Goal: Information Seeking & Learning: Compare options

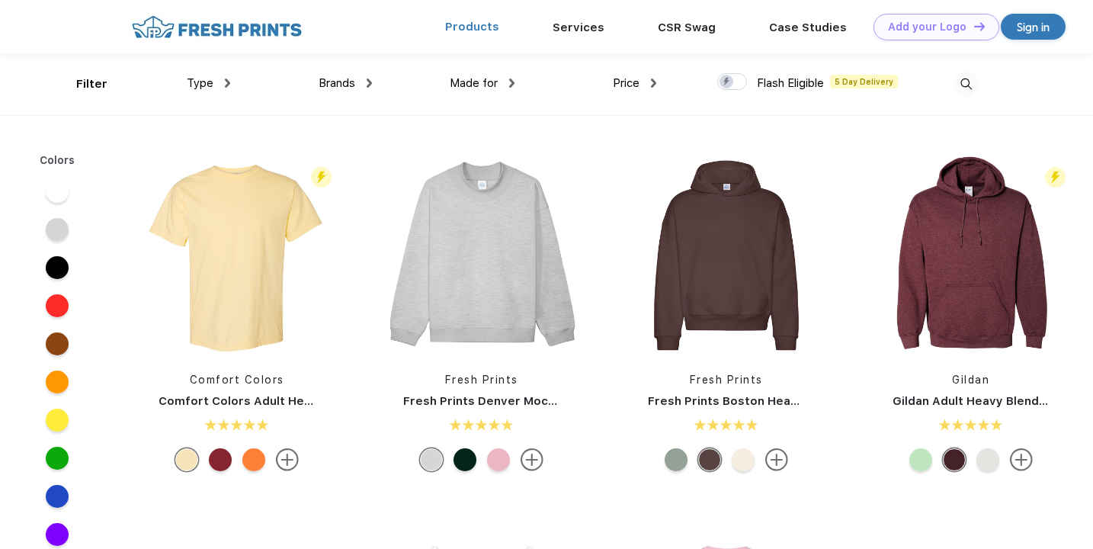
click at [482, 22] on link "Products" at bounding box center [472, 27] width 54 height 14
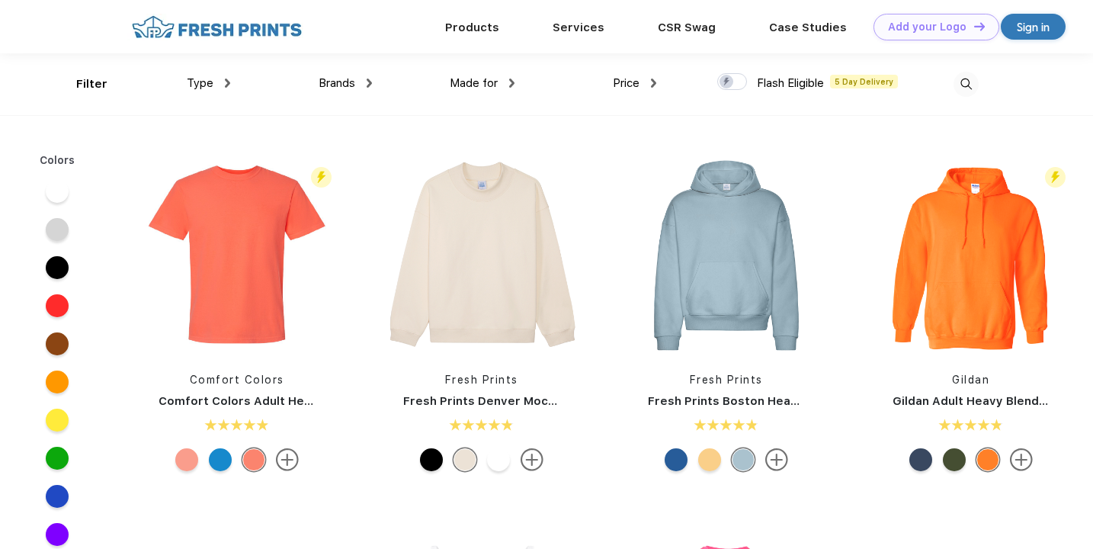
click at [229, 89] on div "Type" at bounding box center [208, 84] width 43 height 18
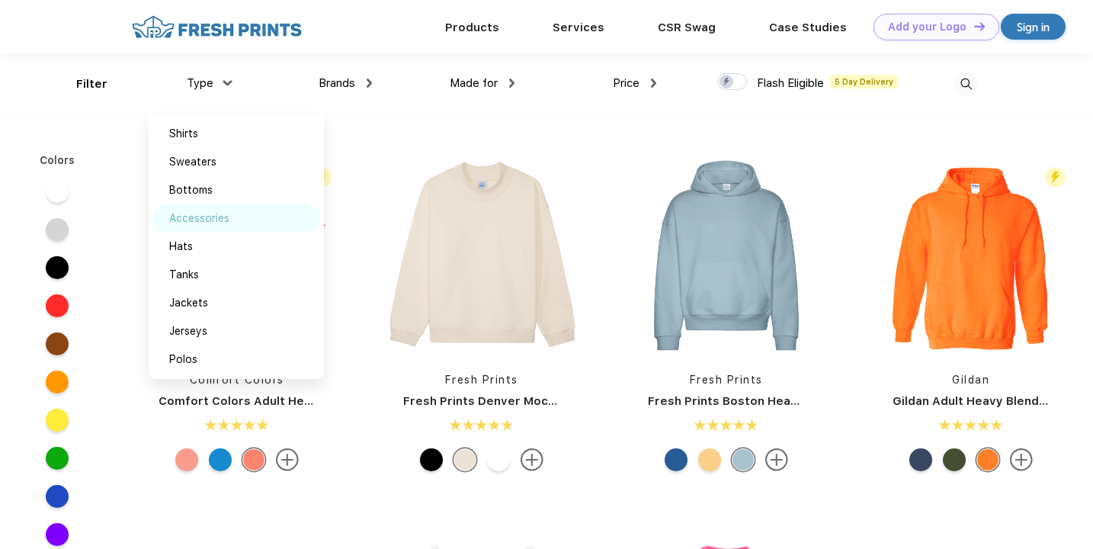
click at [222, 219] on div "Accessories" at bounding box center [199, 218] width 60 height 16
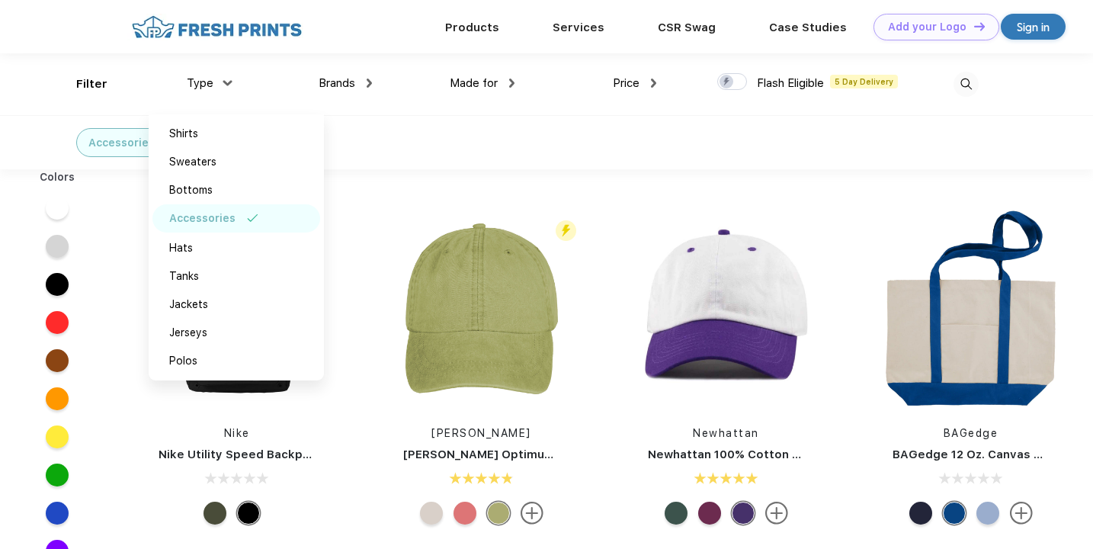
click at [666, 132] on div "Accessories" at bounding box center [546, 142] width 1093 height 54
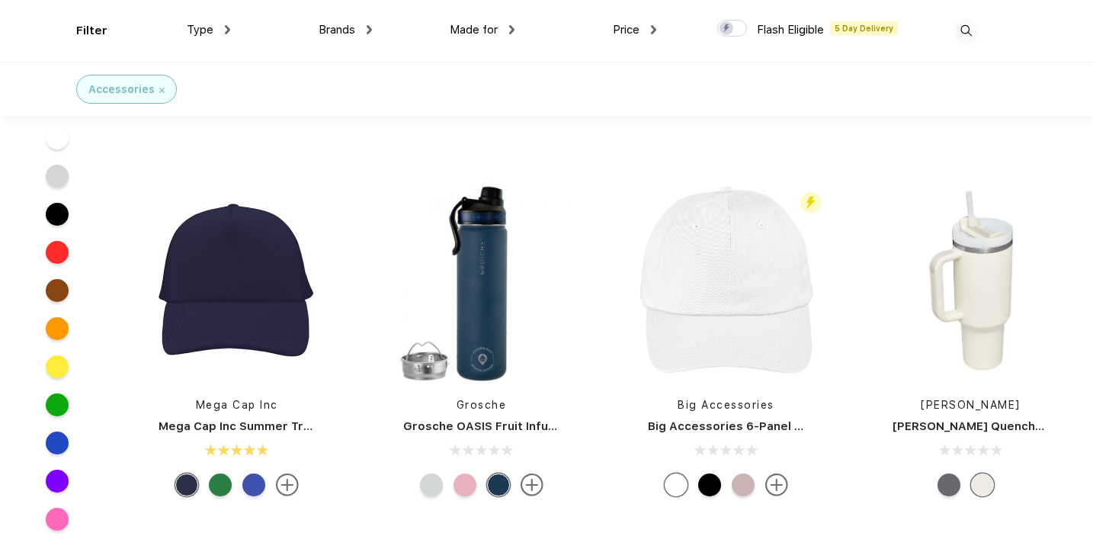
scroll to position [307, 0]
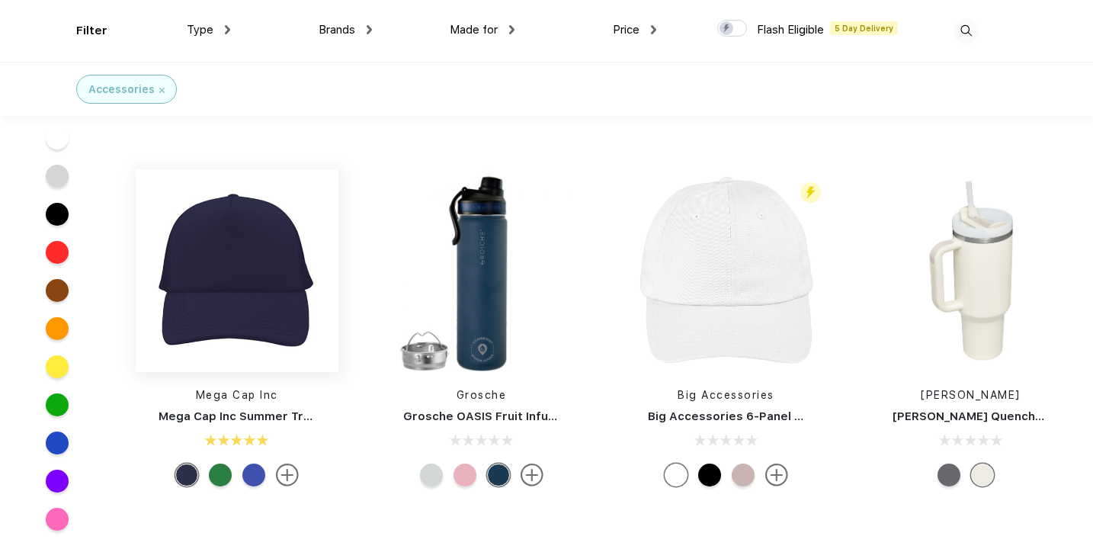
click at [250, 325] on img at bounding box center [237, 270] width 203 height 203
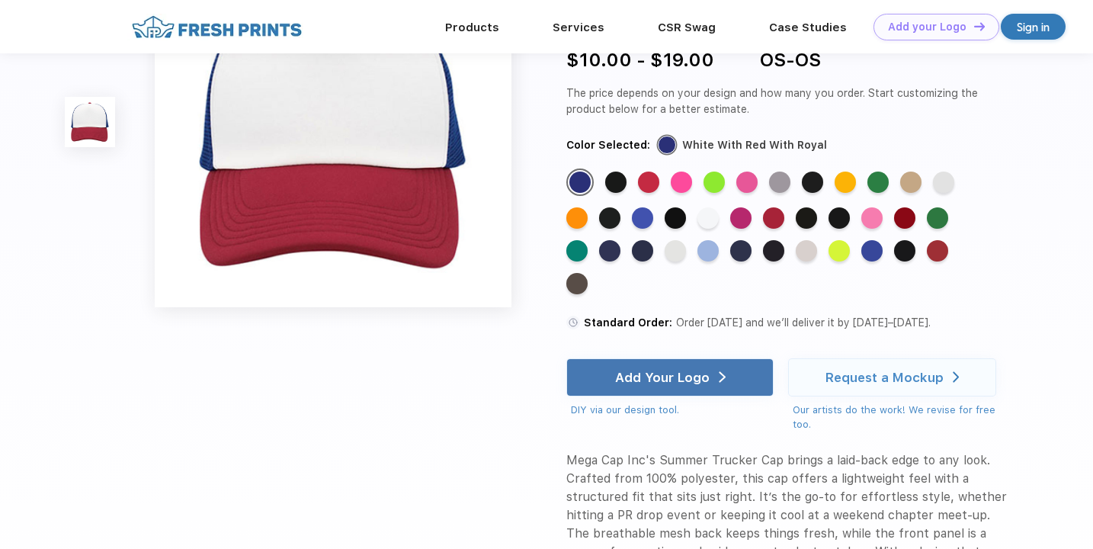
scroll to position [99, 0]
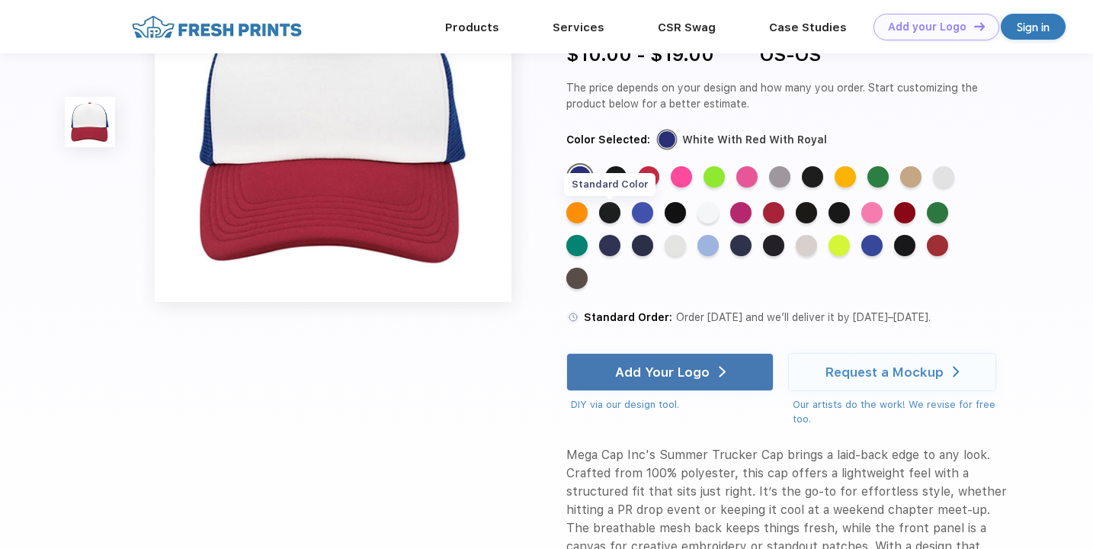
click at [605, 212] on div "Standard Color" at bounding box center [609, 212] width 21 height 21
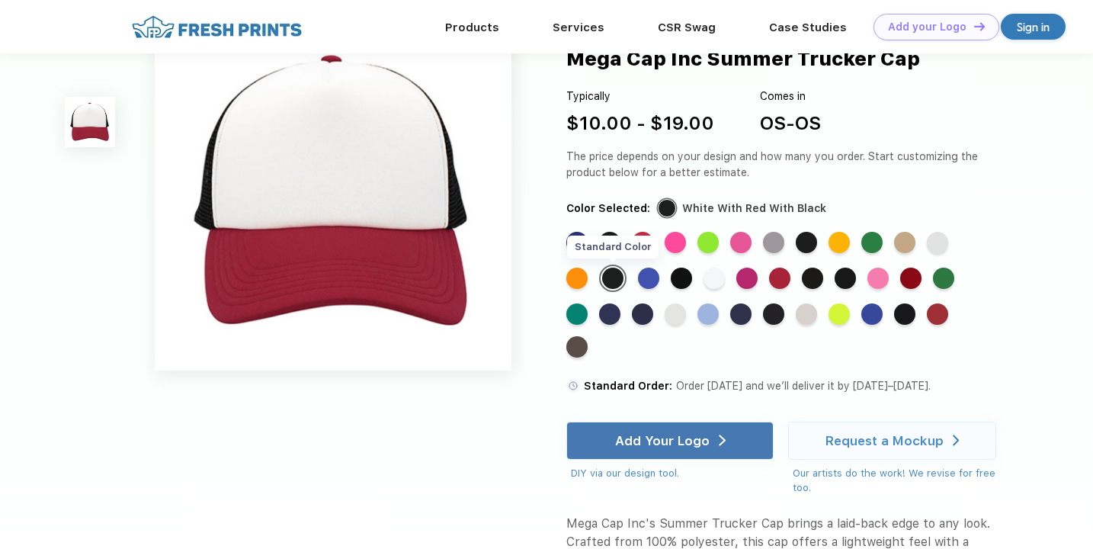
scroll to position [0, 0]
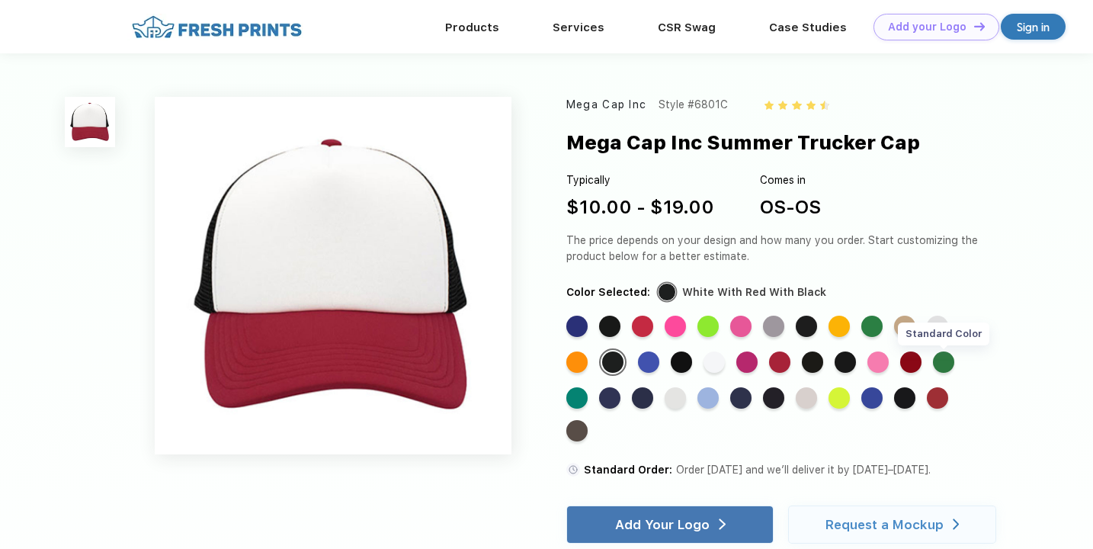
click at [939, 354] on div "Standard Color" at bounding box center [943, 362] width 21 height 21
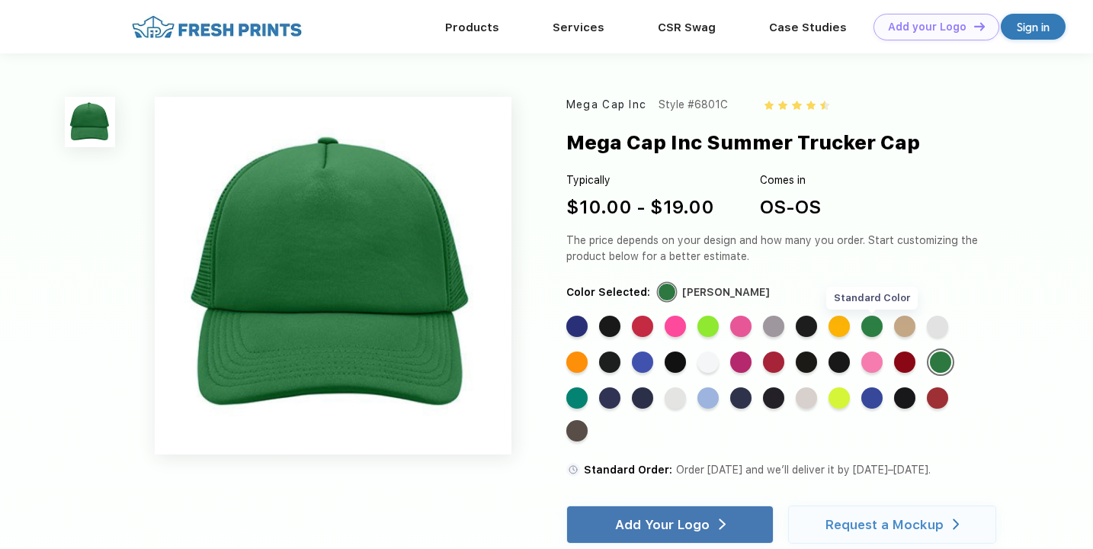
click at [873, 328] on div "Standard Color" at bounding box center [872, 326] width 21 height 21
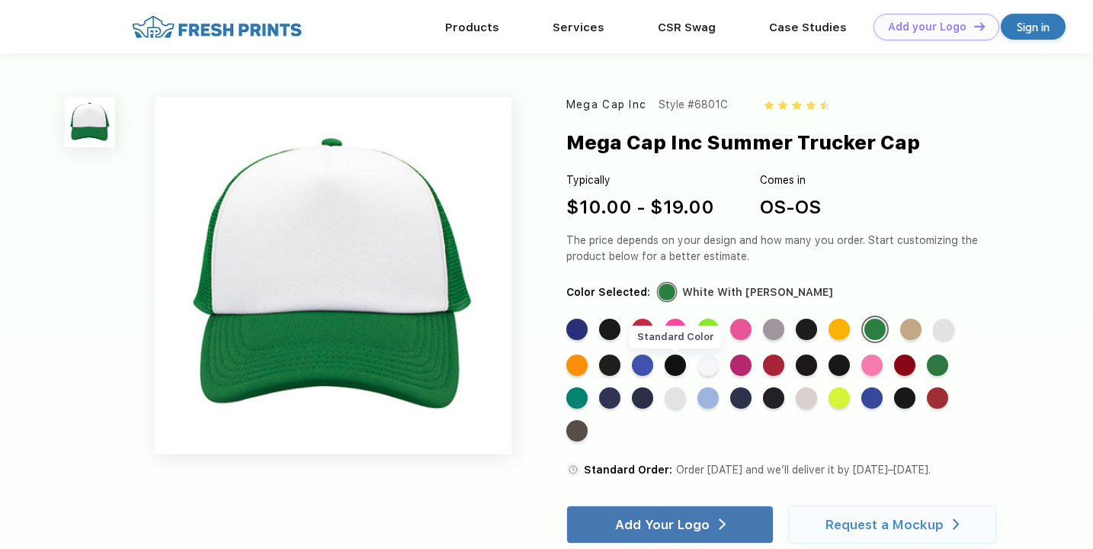
click at [684, 371] on div "Standard Color" at bounding box center [675, 365] width 21 height 21
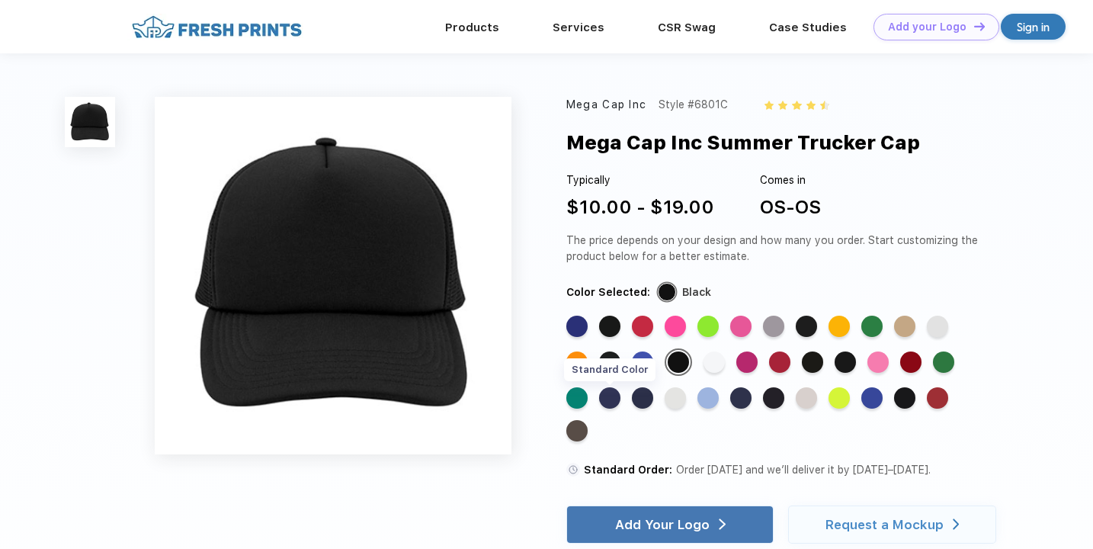
click at [612, 396] on div "Standard Color" at bounding box center [609, 397] width 21 height 21
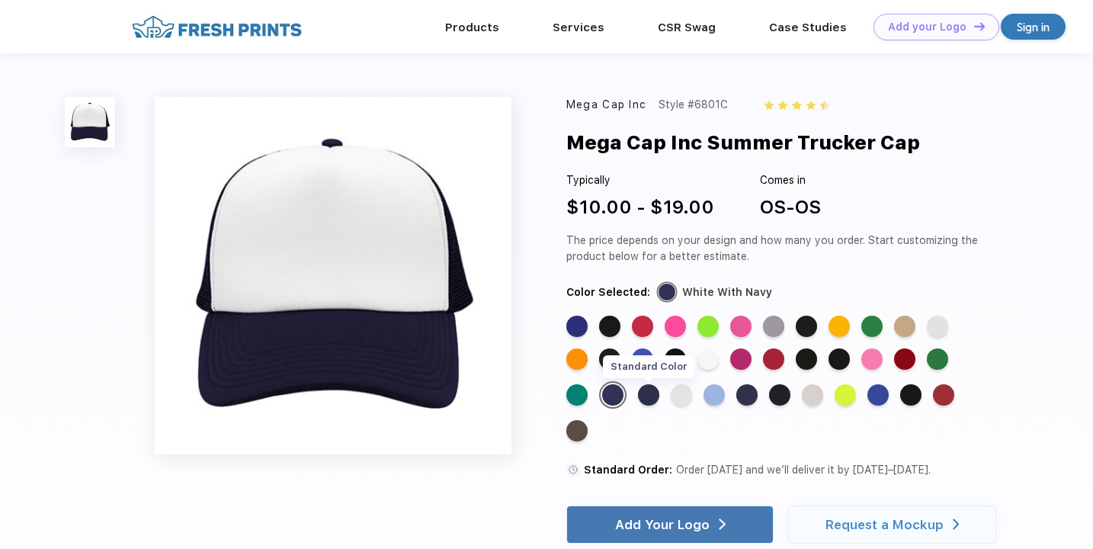
click at [648, 397] on div "Standard Color" at bounding box center [648, 394] width 21 height 21
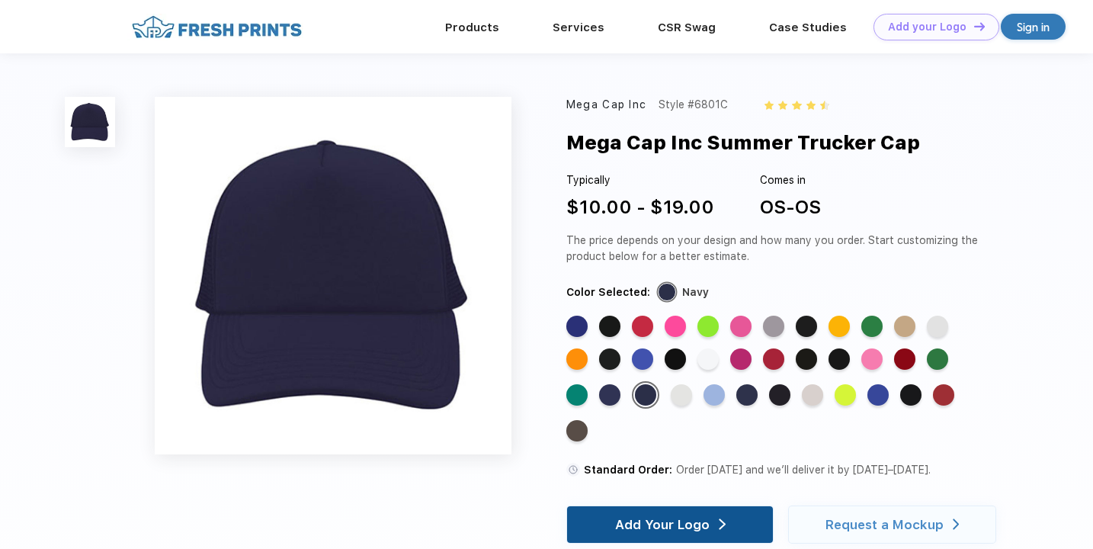
click at [653, 537] on div "Add Your Logo" at bounding box center [670, 524] width 111 height 37
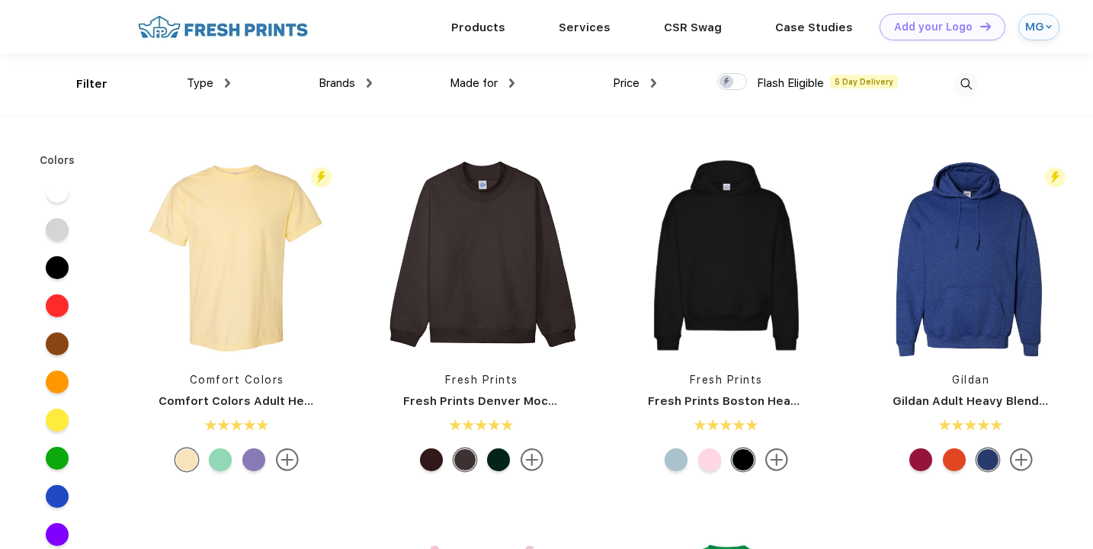
scroll to position [1, 0]
click at [211, 82] on span "Type" at bounding box center [200, 82] width 27 height 14
click at [209, 81] on span "Type" at bounding box center [200, 82] width 27 height 14
click at [349, 78] on span "Brands" at bounding box center [337, 82] width 37 height 14
click at [215, 79] on div "Type" at bounding box center [208, 83] width 43 height 18
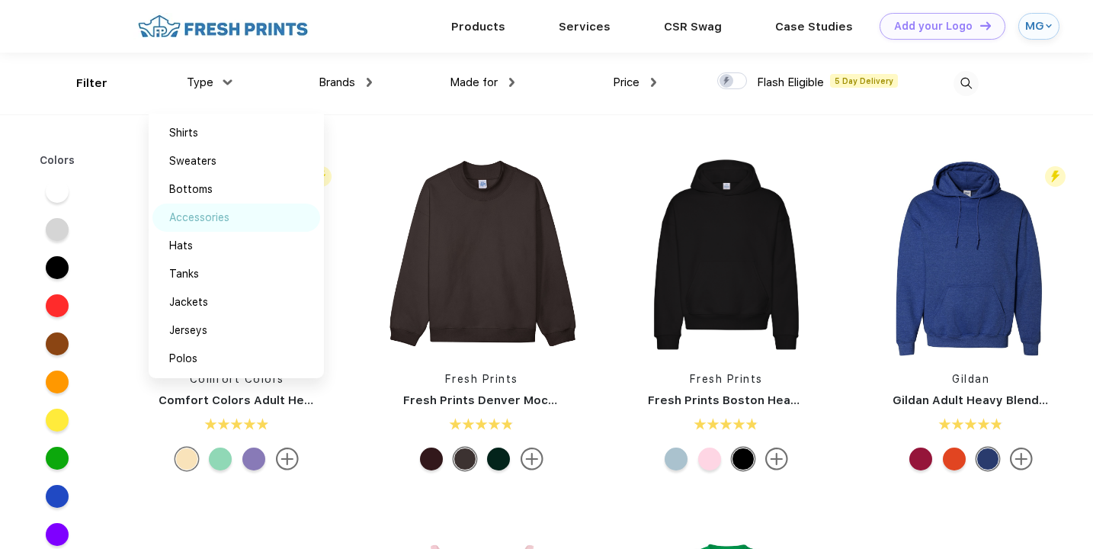
click at [203, 227] on div "Accessories" at bounding box center [237, 218] width 168 height 28
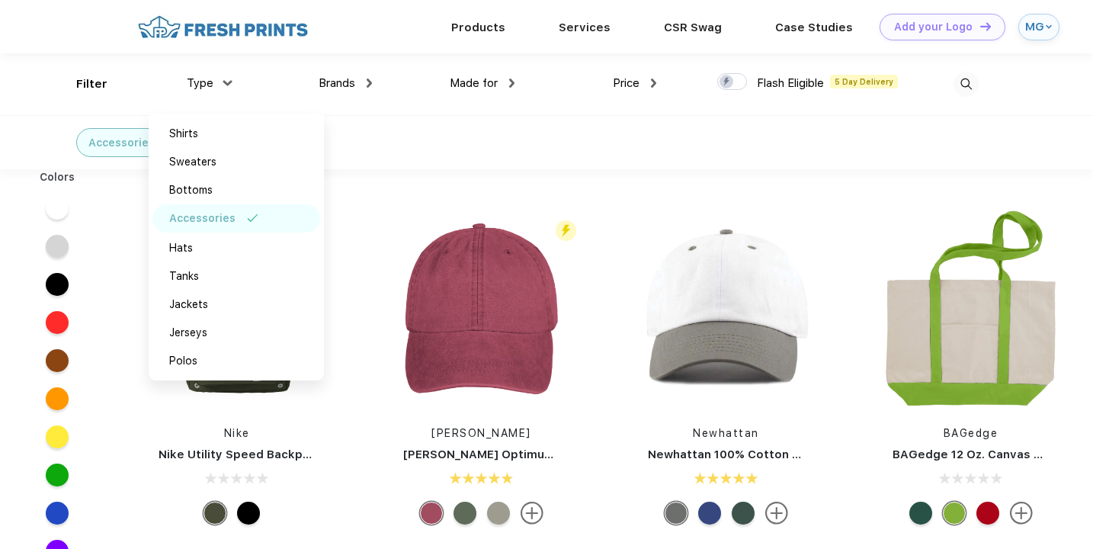
click at [811, 120] on div "Accessories" at bounding box center [546, 142] width 1093 height 54
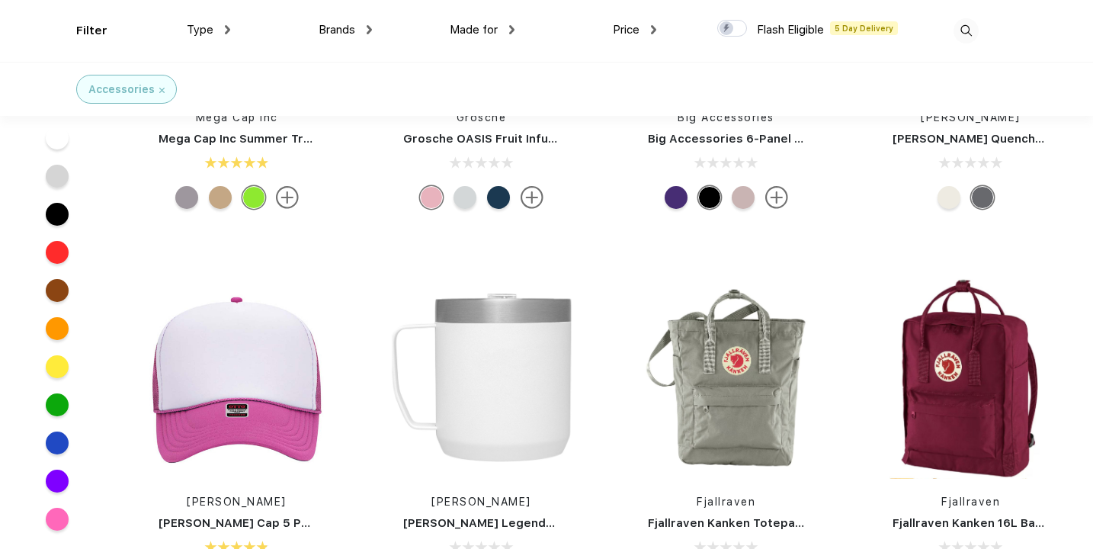
scroll to position [647, 0]
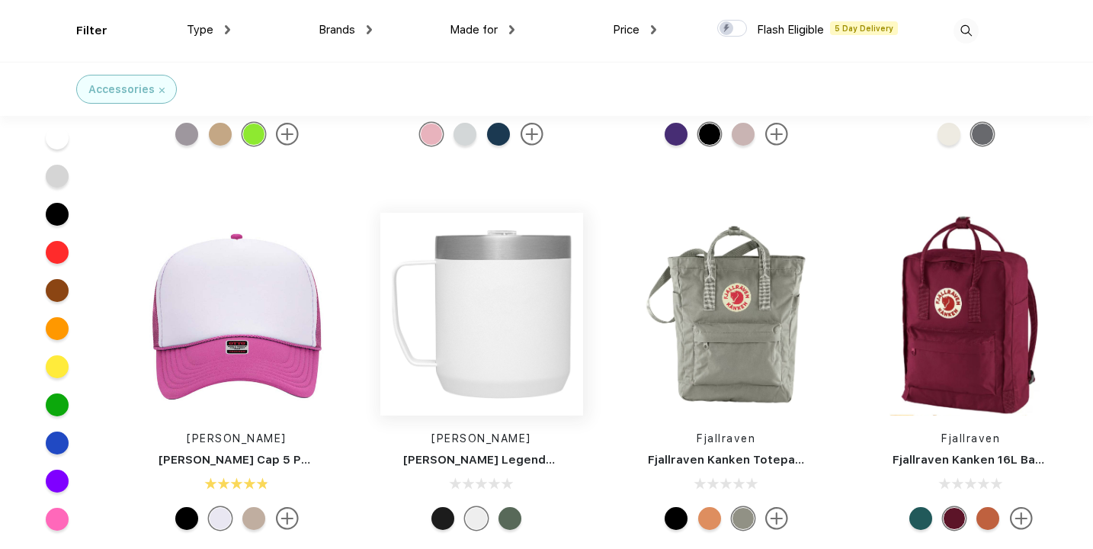
click at [549, 354] on img at bounding box center [481, 314] width 203 height 203
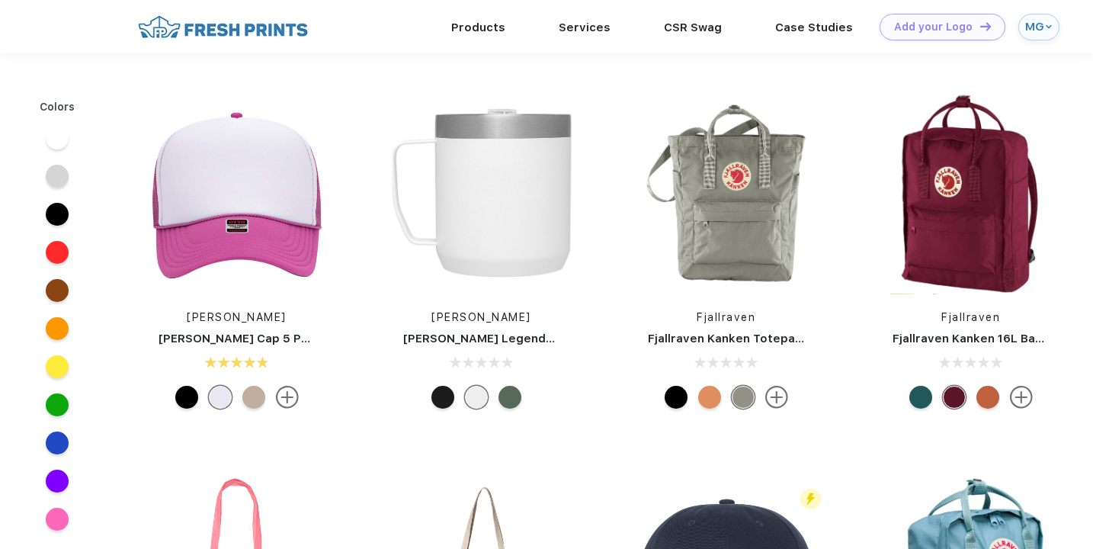
scroll to position [647, 0]
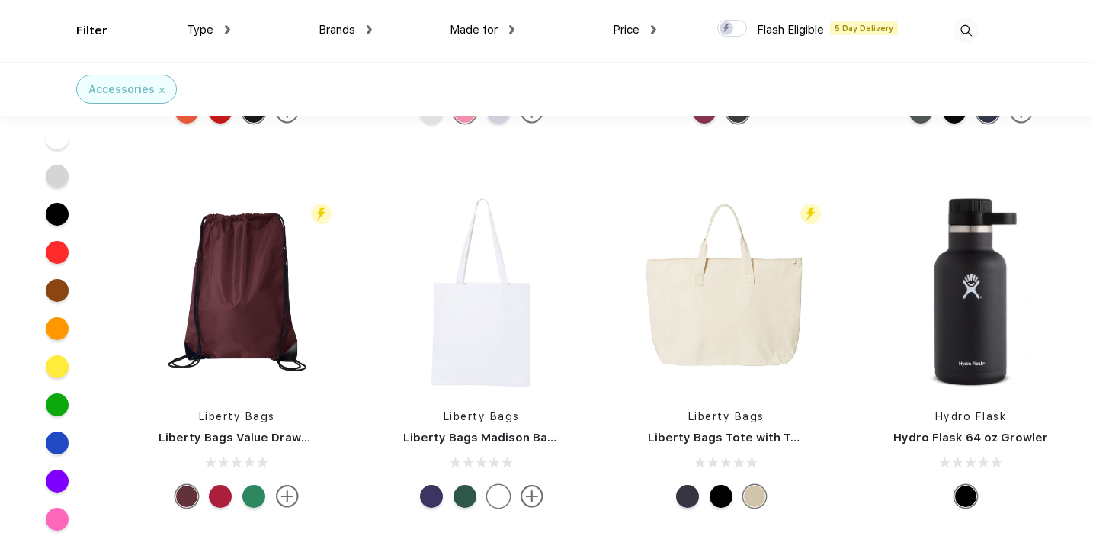
scroll to position [4269, 0]
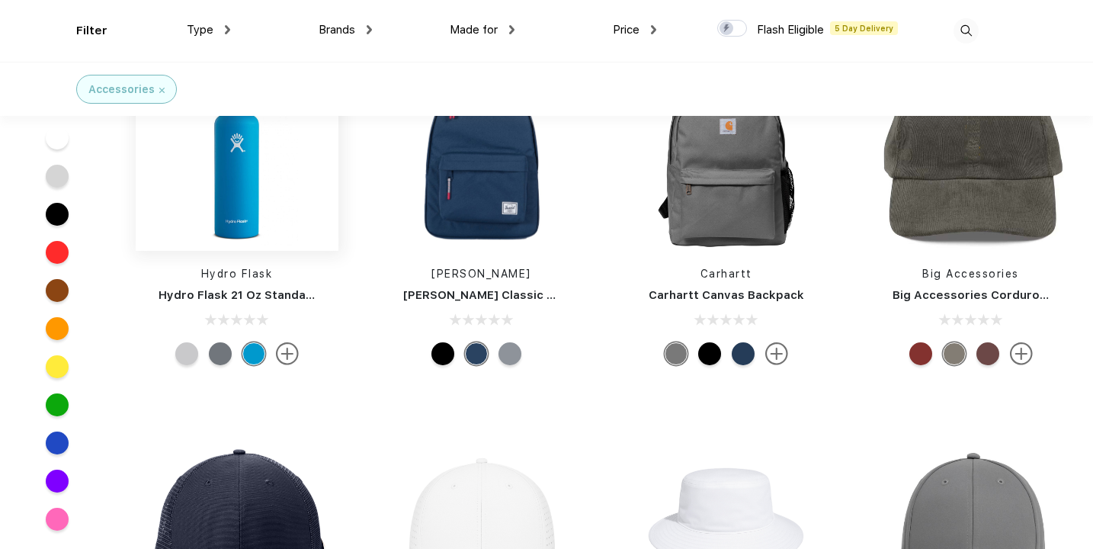
click at [252, 132] on img at bounding box center [237, 149] width 203 height 203
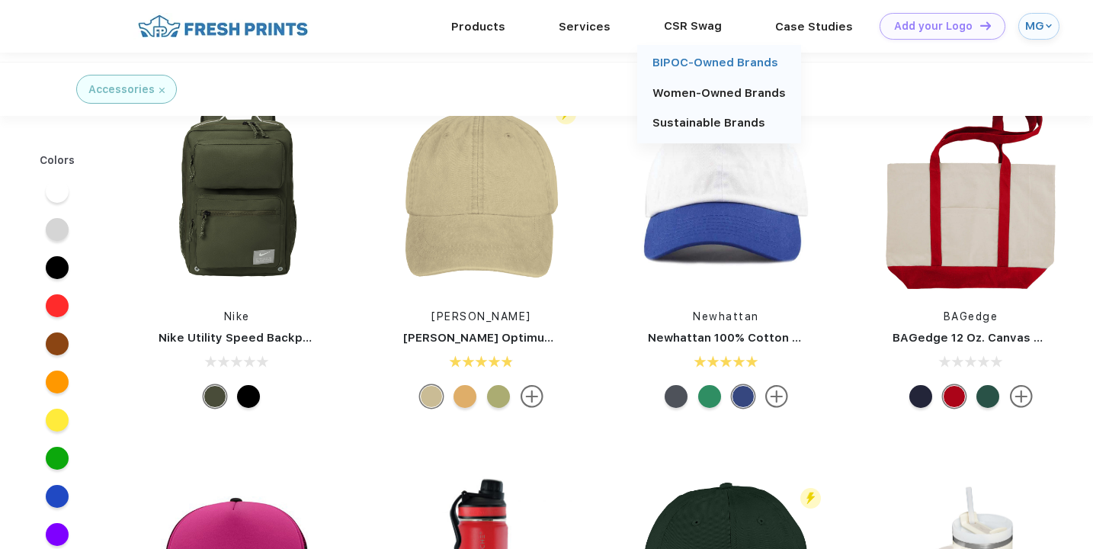
scroll to position [564, 0]
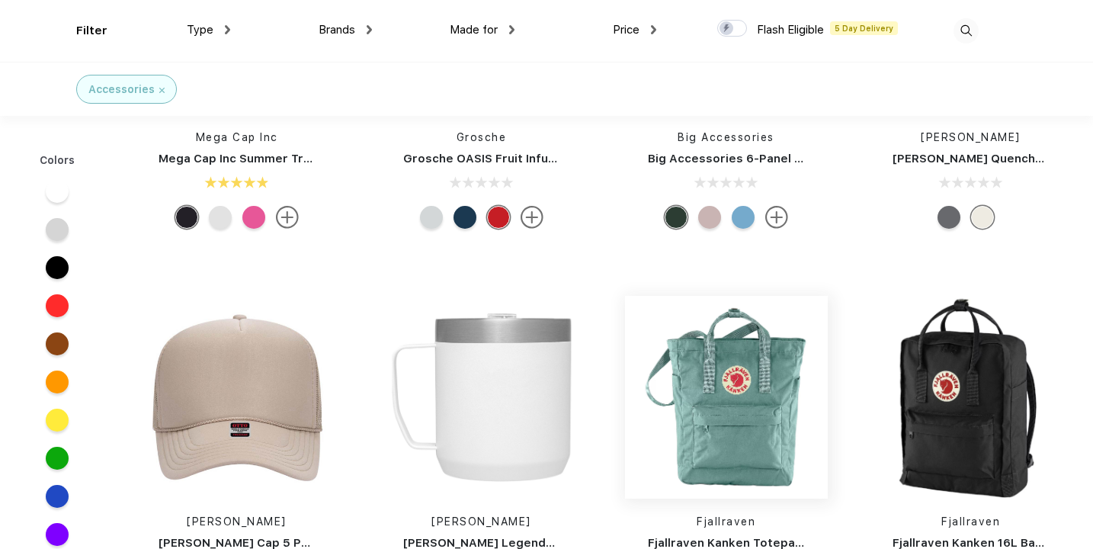
click at [627, 297] on img at bounding box center [726, 397] width 203 height 203
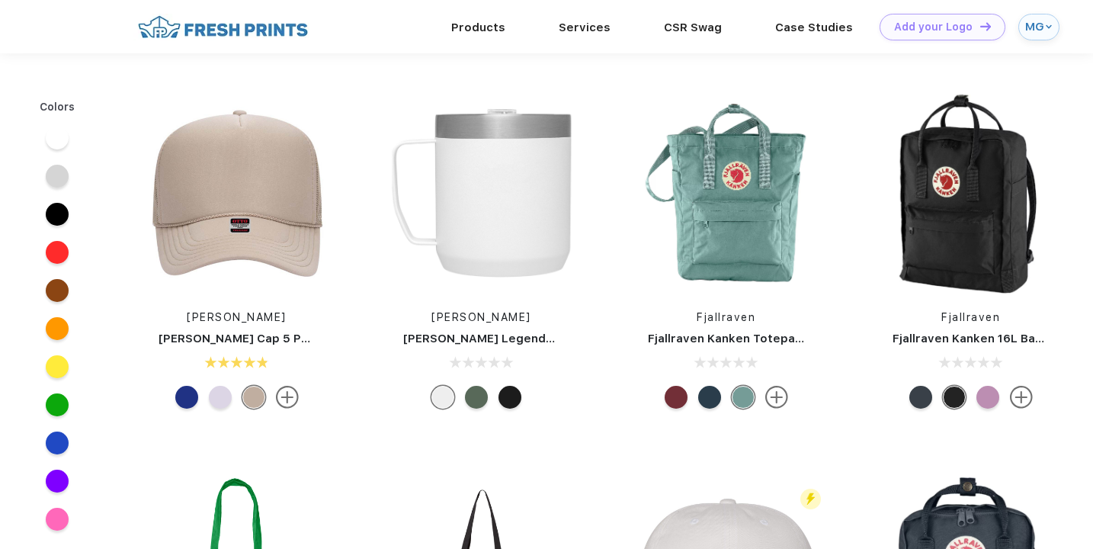
scroll to position [564, 0]
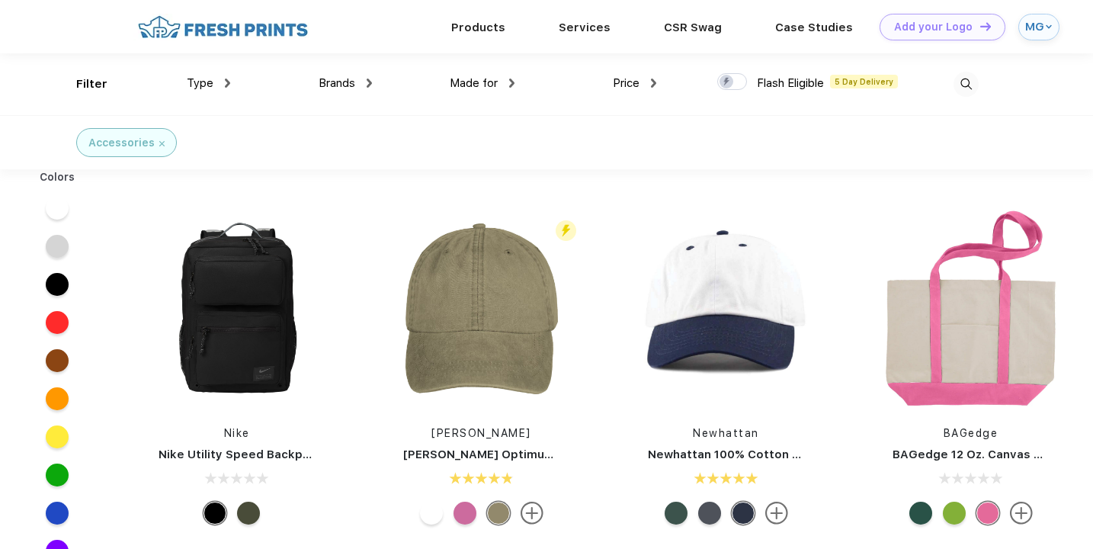
scroll to position [1, 0]
click at [40, 136] on div "Accessories" at bounding box center [144, 141] width 311 height 53
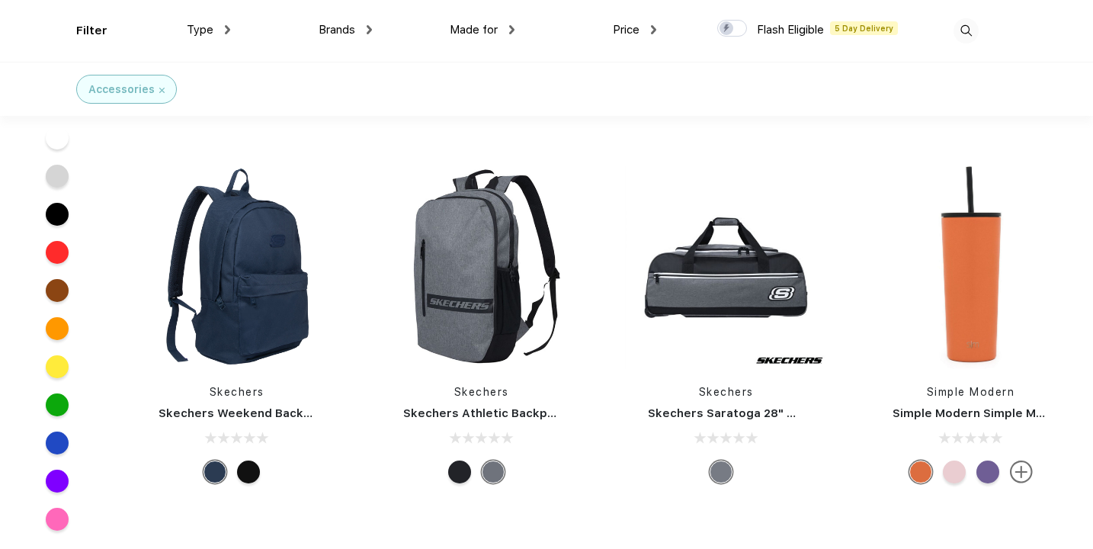
scroll to position [18767, 0]
click at [979, 262] on img at bounding box center [971, 266] width 203 height 203
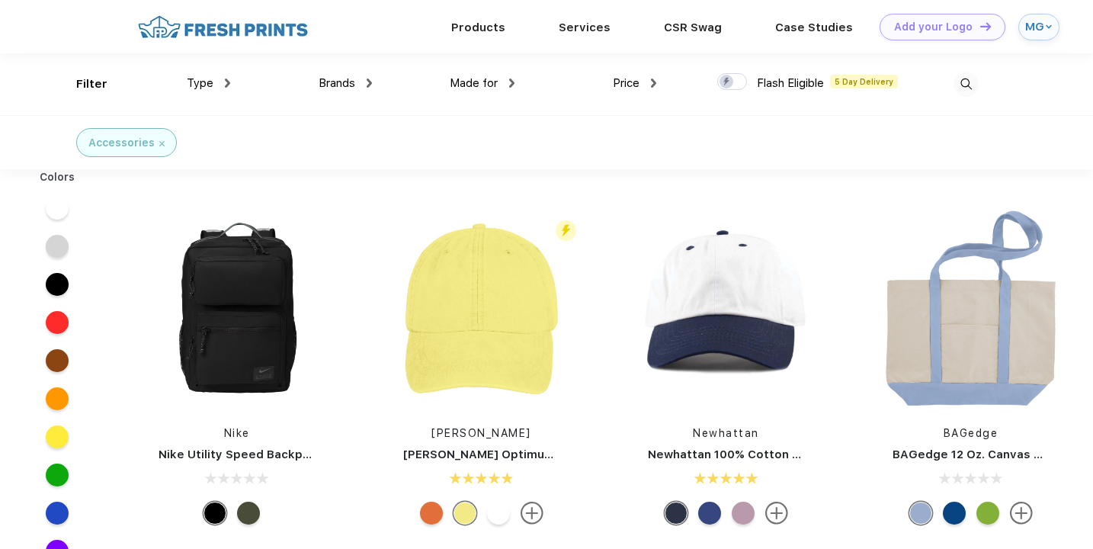
scroll to position [1, 0]
click at [625, 85] on span "Price" at bounding box center [626, 82] width 27 height 14
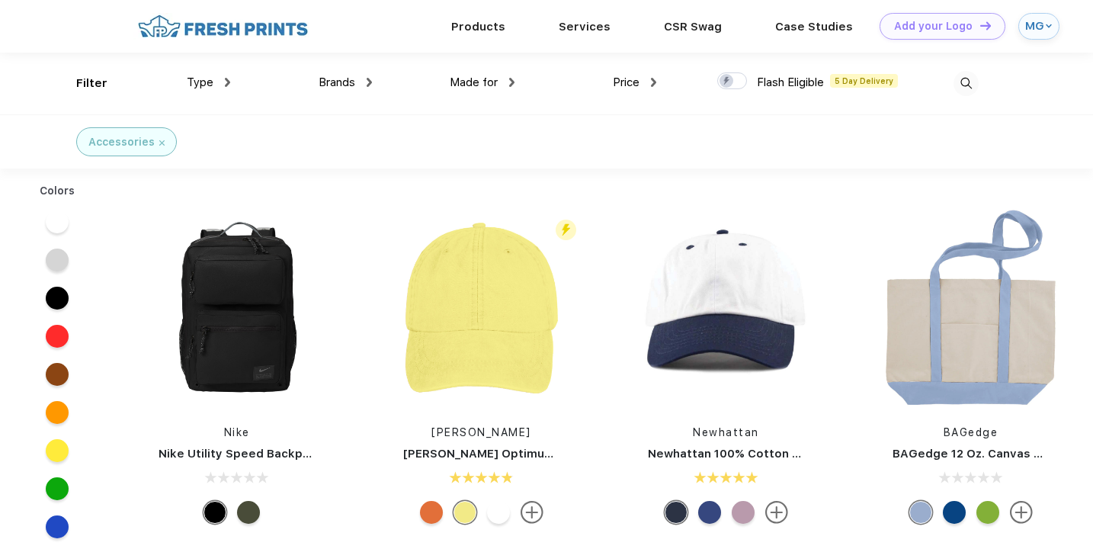
click at [652, 85] on img at bounding box center [653, 82] width 5 height 9
click at [605, 131] on div "$" at bounding box center [663, 133] width 168 height 28
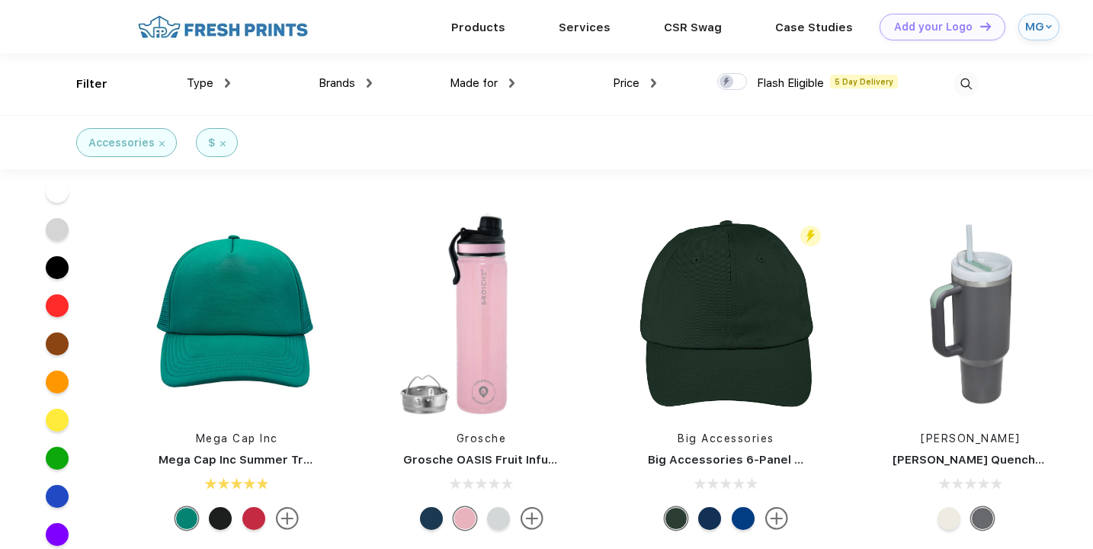
scroll to position [208, 0]
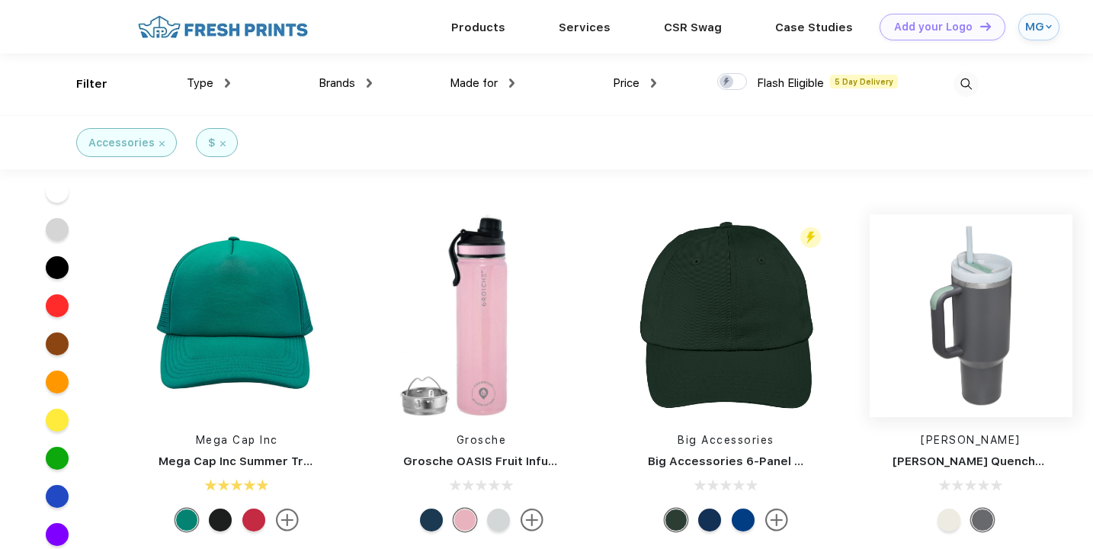
click at [949, 331] on img at bounding box center [971, 315] width 203 height 203
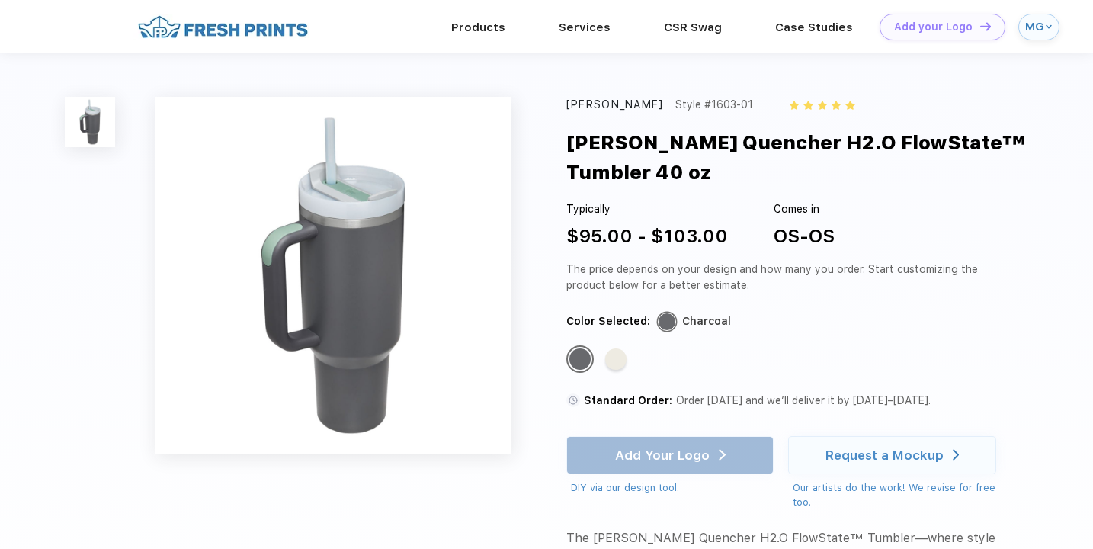
scroll to position [208, 0]
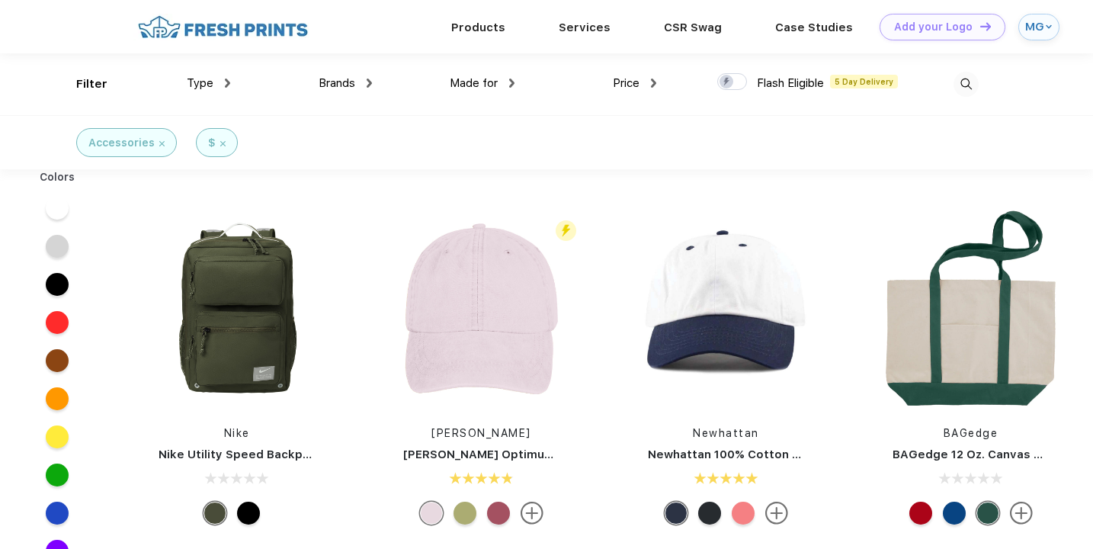
scroll to position [1, 0]
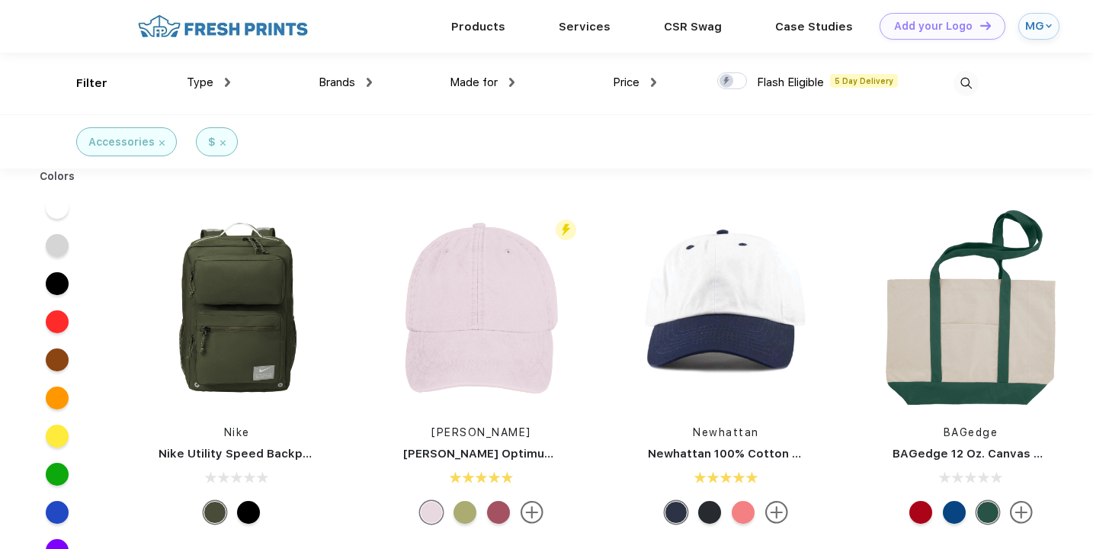
click at [641, 77] on div "Price" at bounding box center [634, 83] width 43 height 18
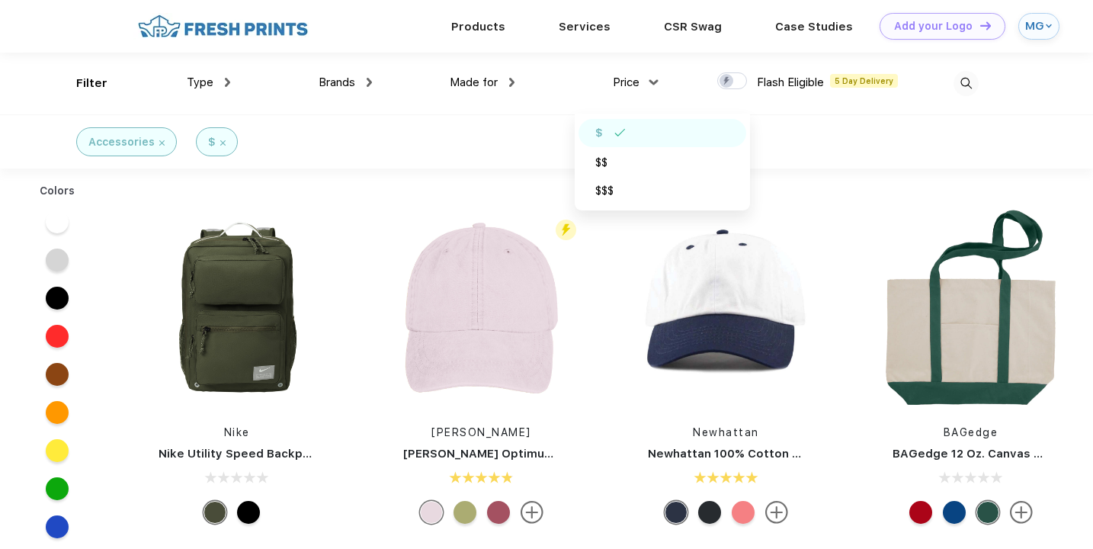
click at [470, 124] on div "Accessories $" at bounding box center [546, 141] width 1093 height 54
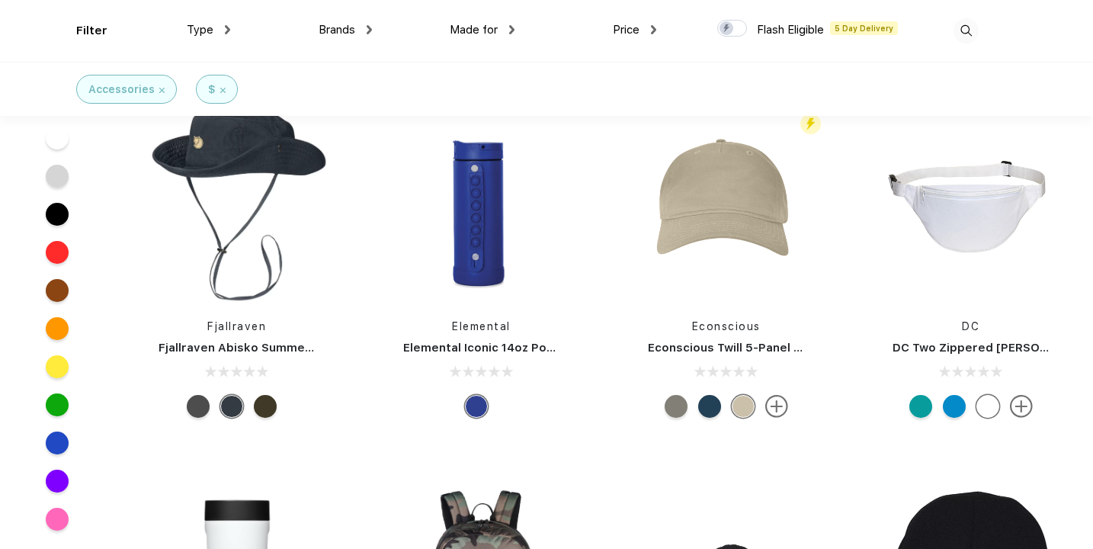
scroll to position [8077, 0]
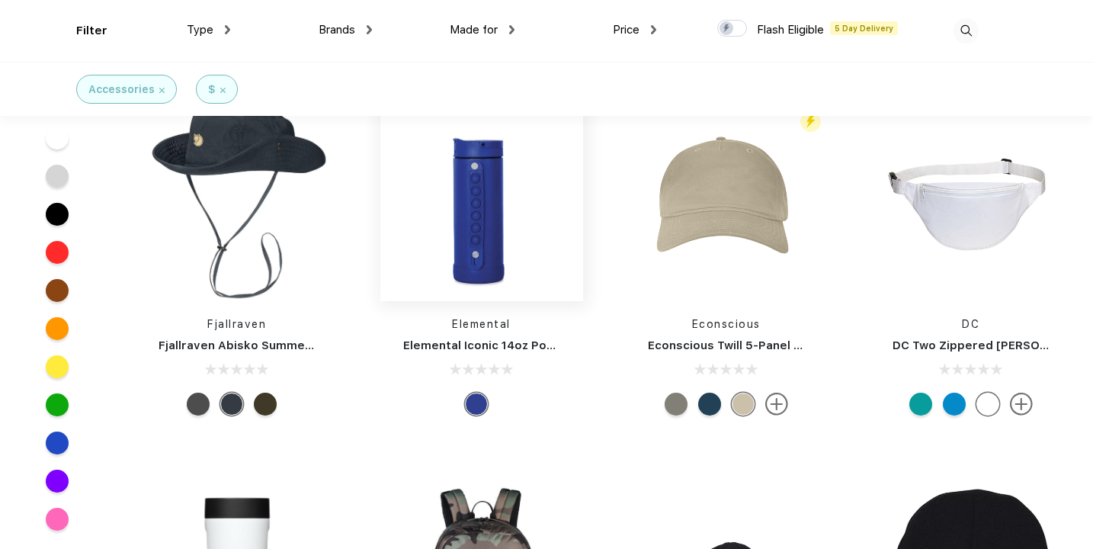
click at [491, 188] on img at bounding box center [481, 199] width 203 height 203
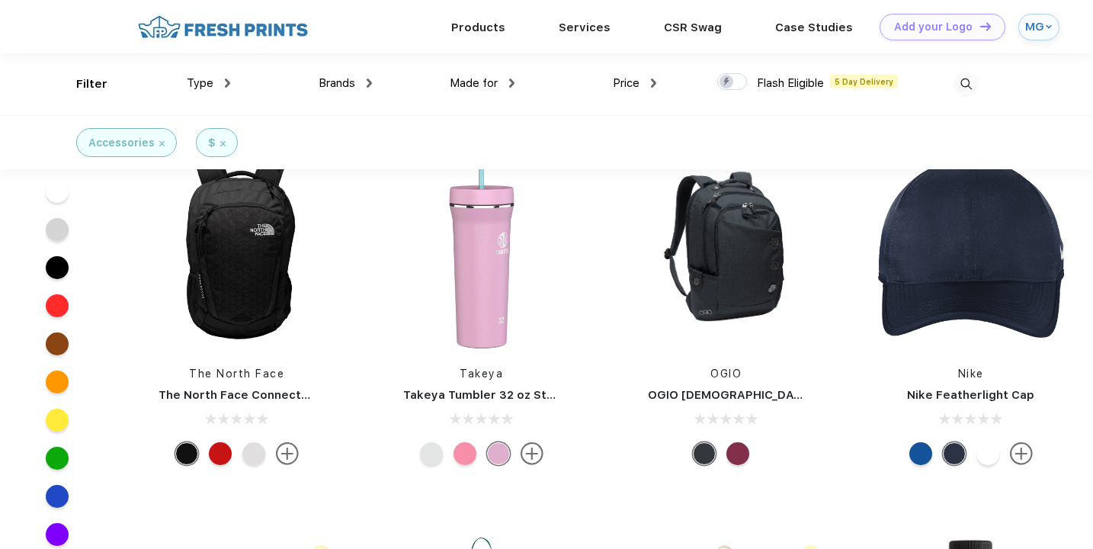
scroll to position [2577, 0]
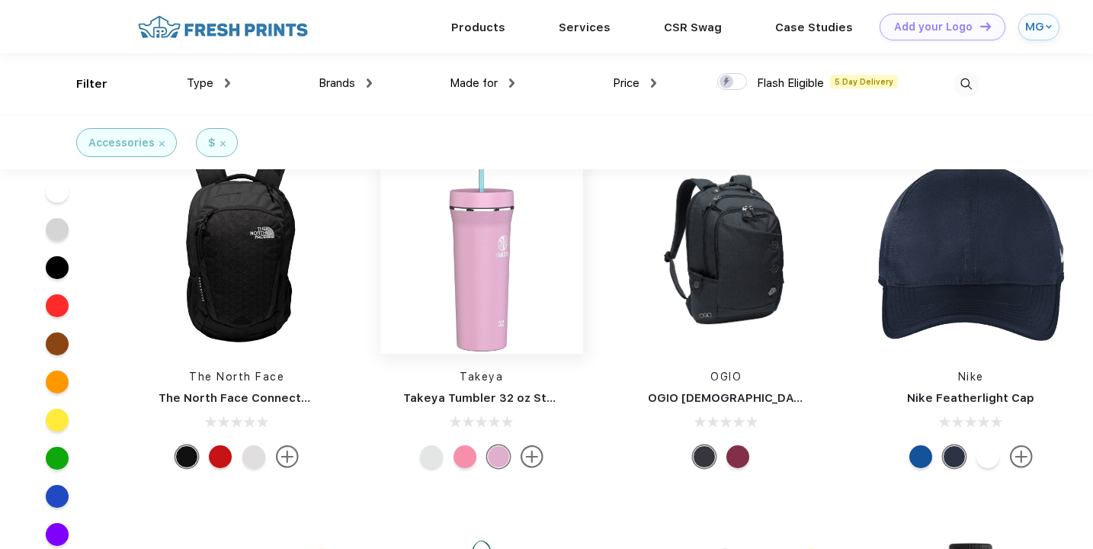
click at [492, 284] on img at bounding box center [481, 252] width 203 height 203
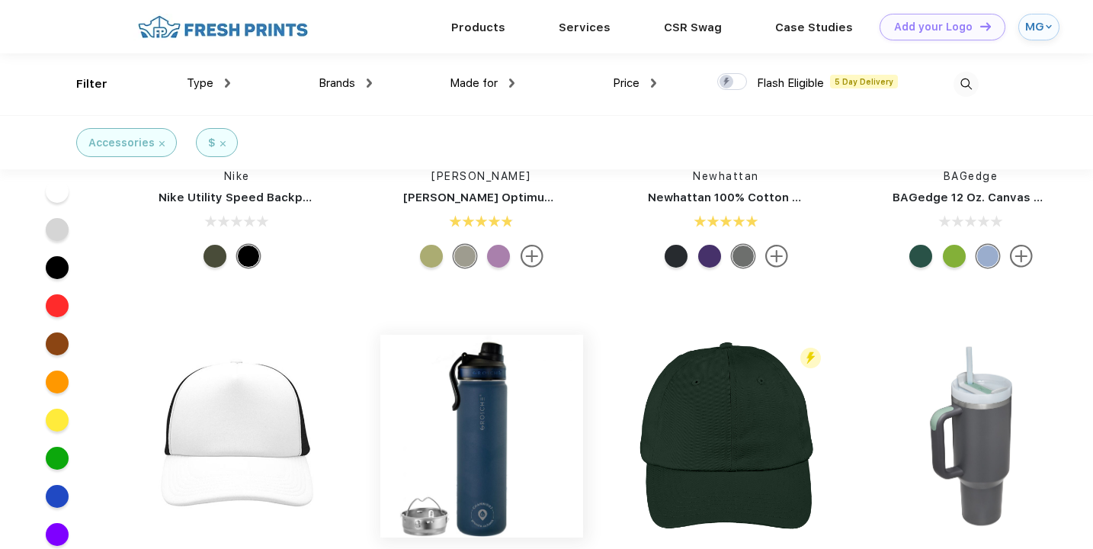
scroll to position [130, 0]
